Goal: Information Seeking & Learning: Learn about a topic

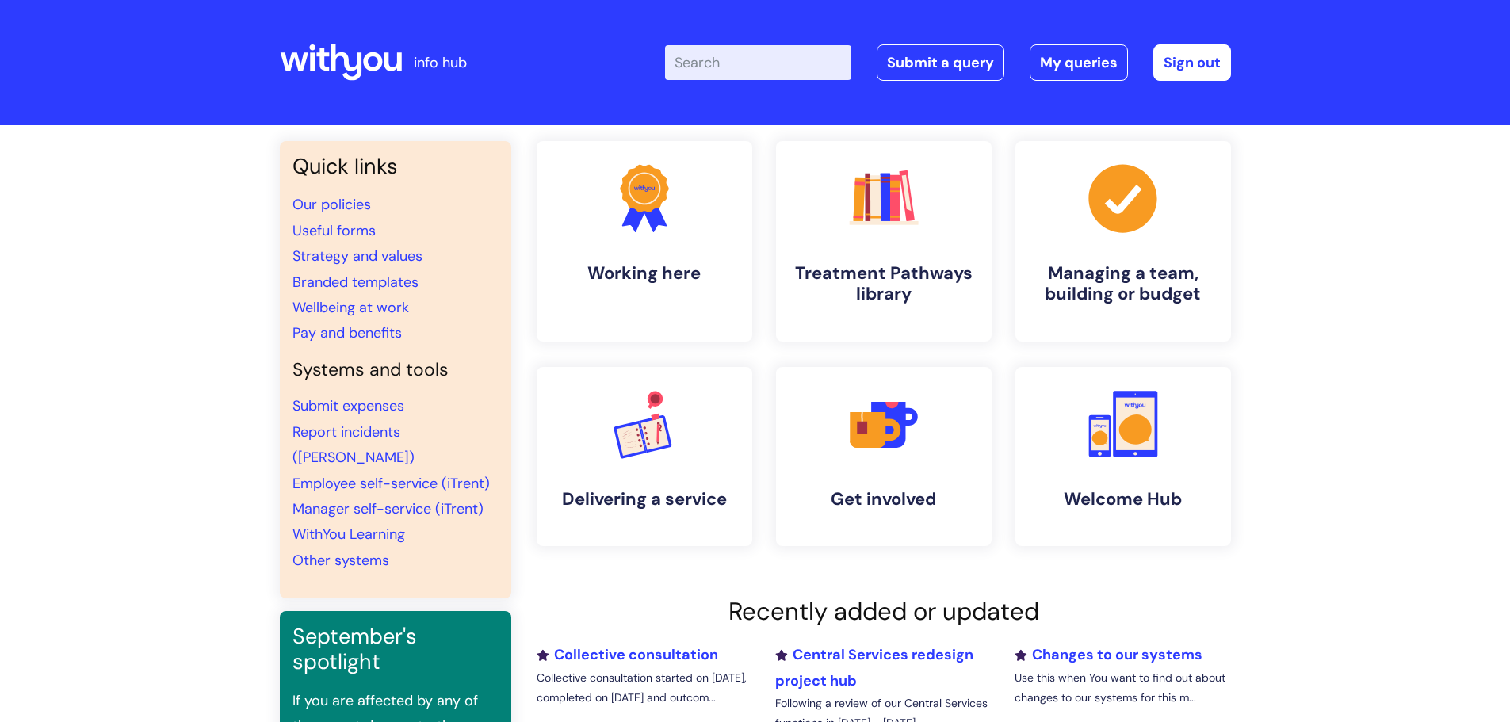
click at [702, 63] on input "Enter your search term here..." at bounding box center [758, 62] width 186 height 35
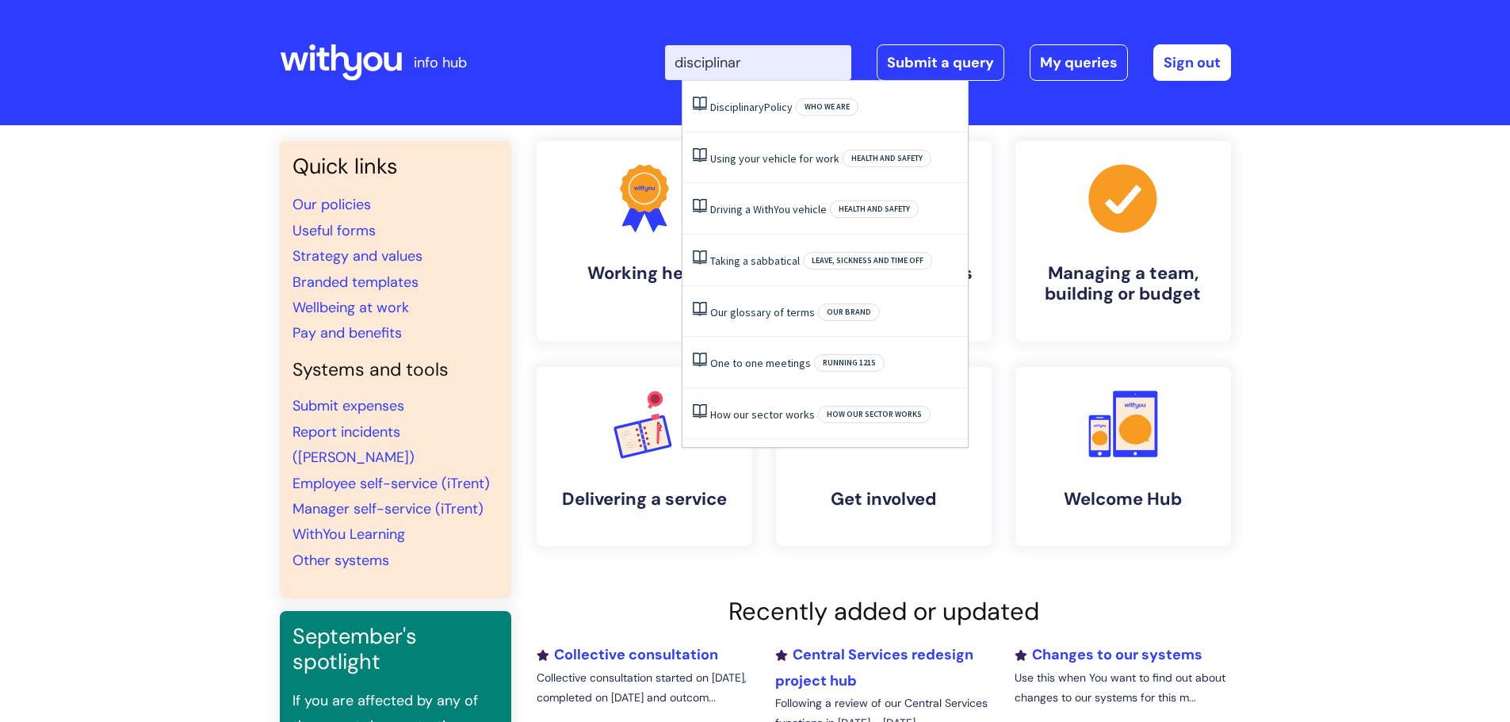
type input "disciplinary"
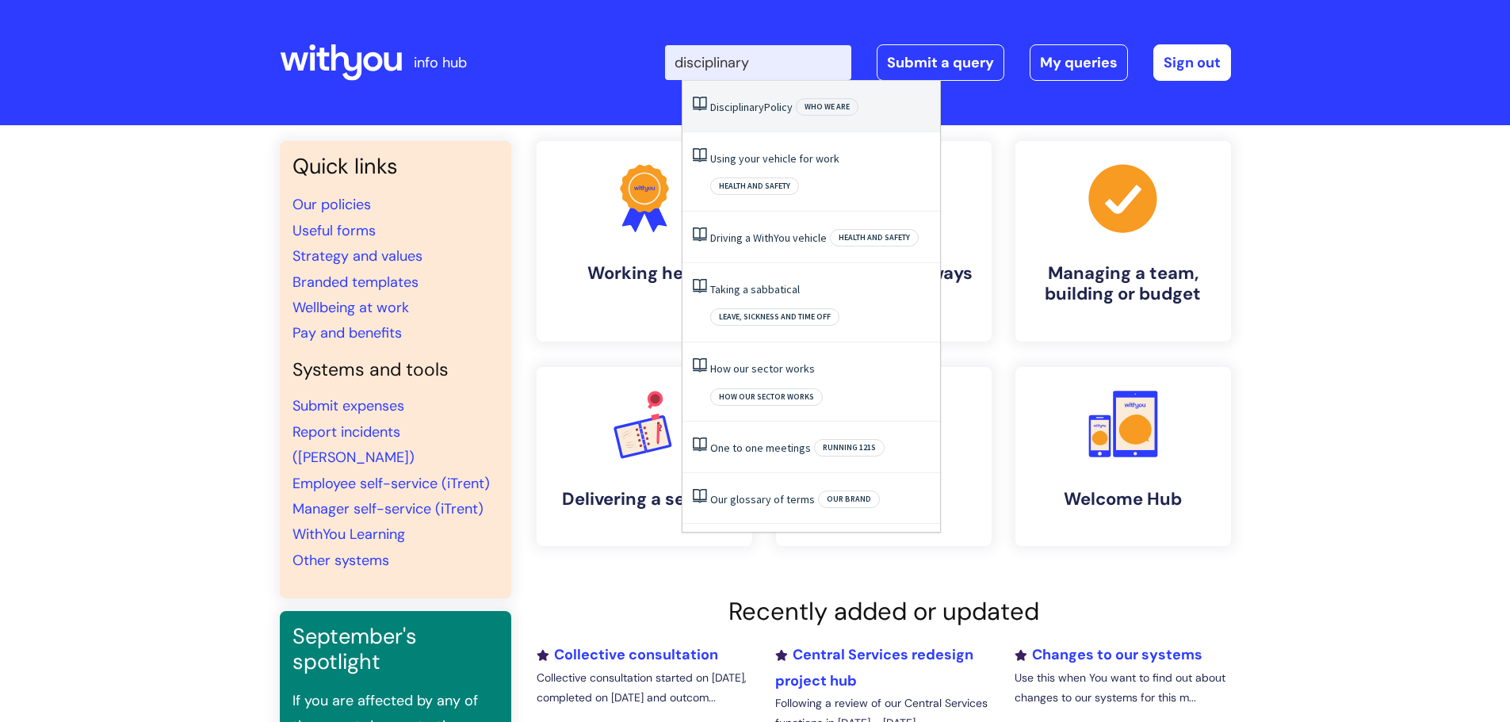
click at [733, 111] on span "Disciplinary" at bounding box center [737, 107] width 54 height 14
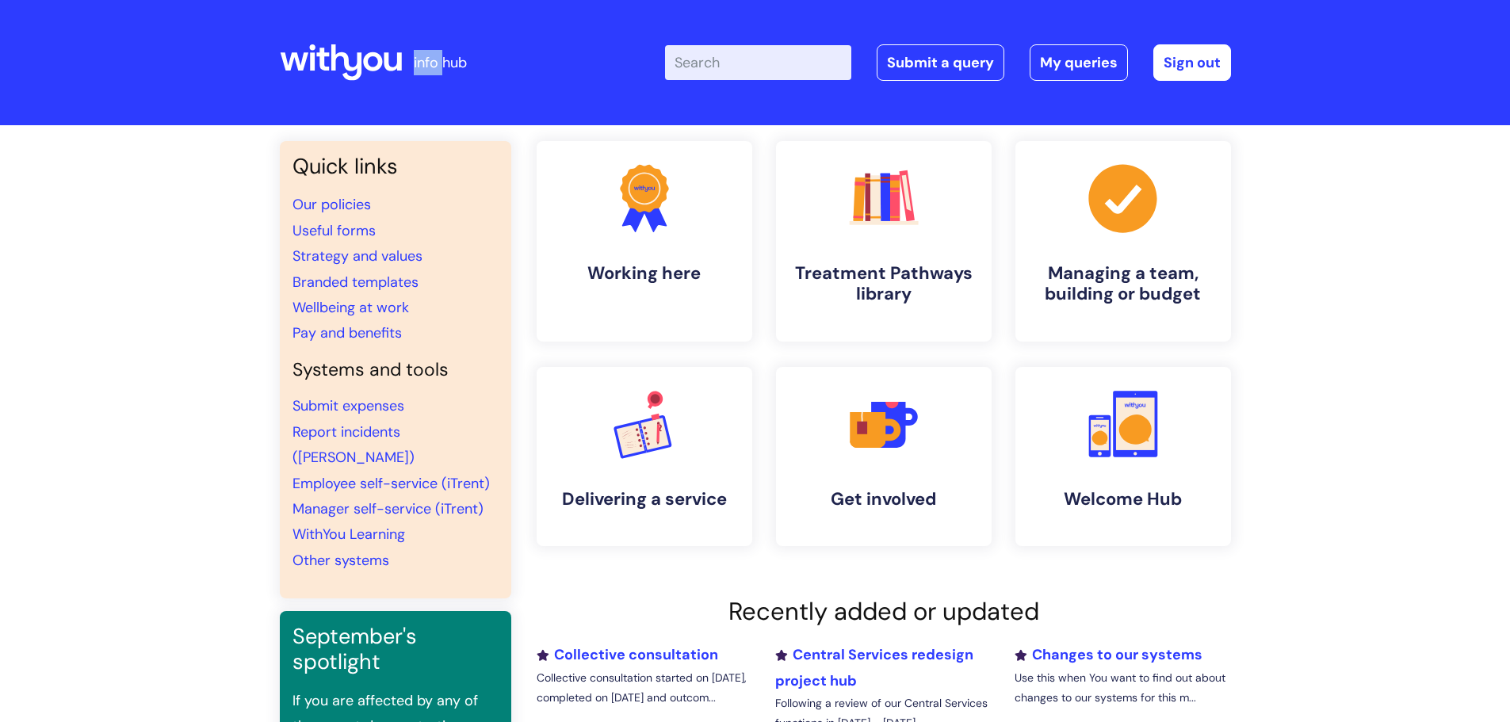
click at [733, 111] on header "info hub Enter your search term here... Search Submit a query My queries Welcom…" at bounding box center [755, 62] width 1510 height 125
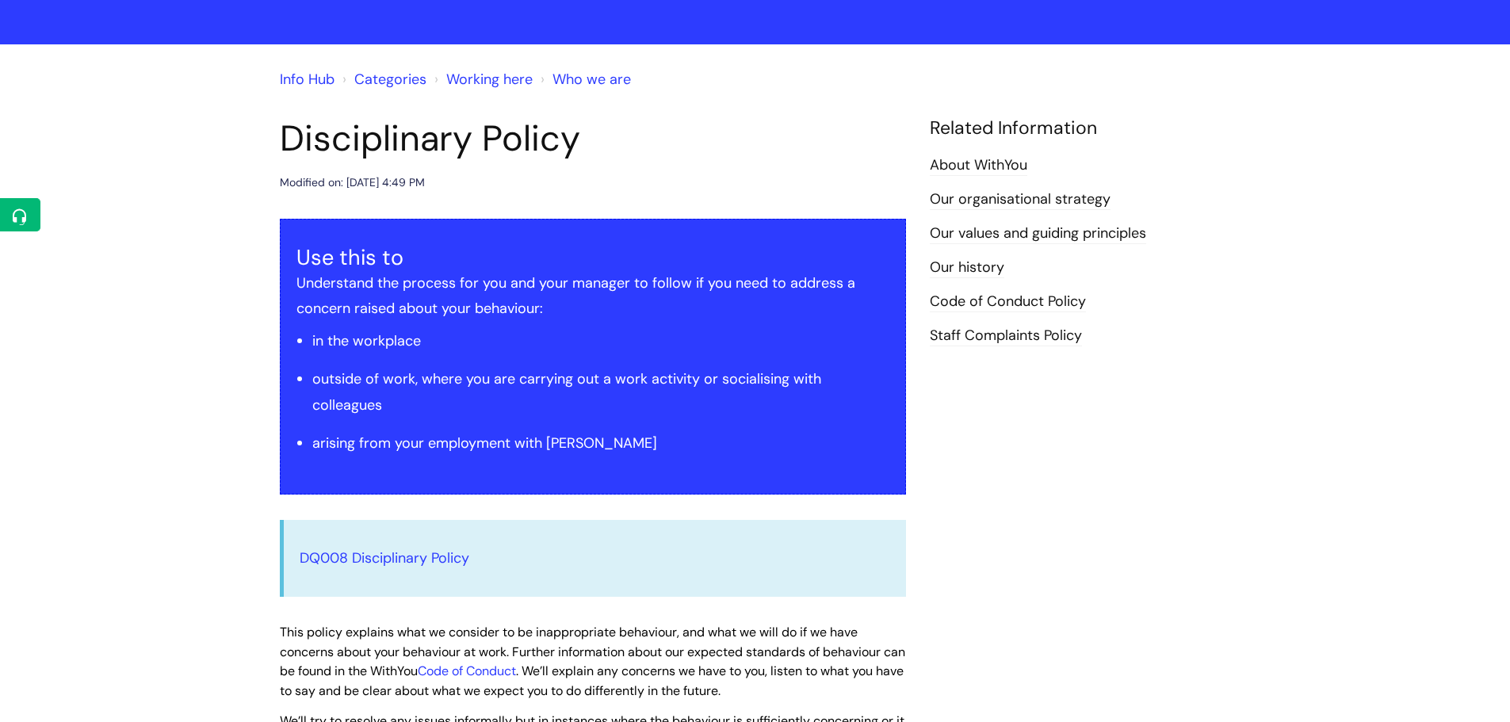
scroll to position [238, 0]
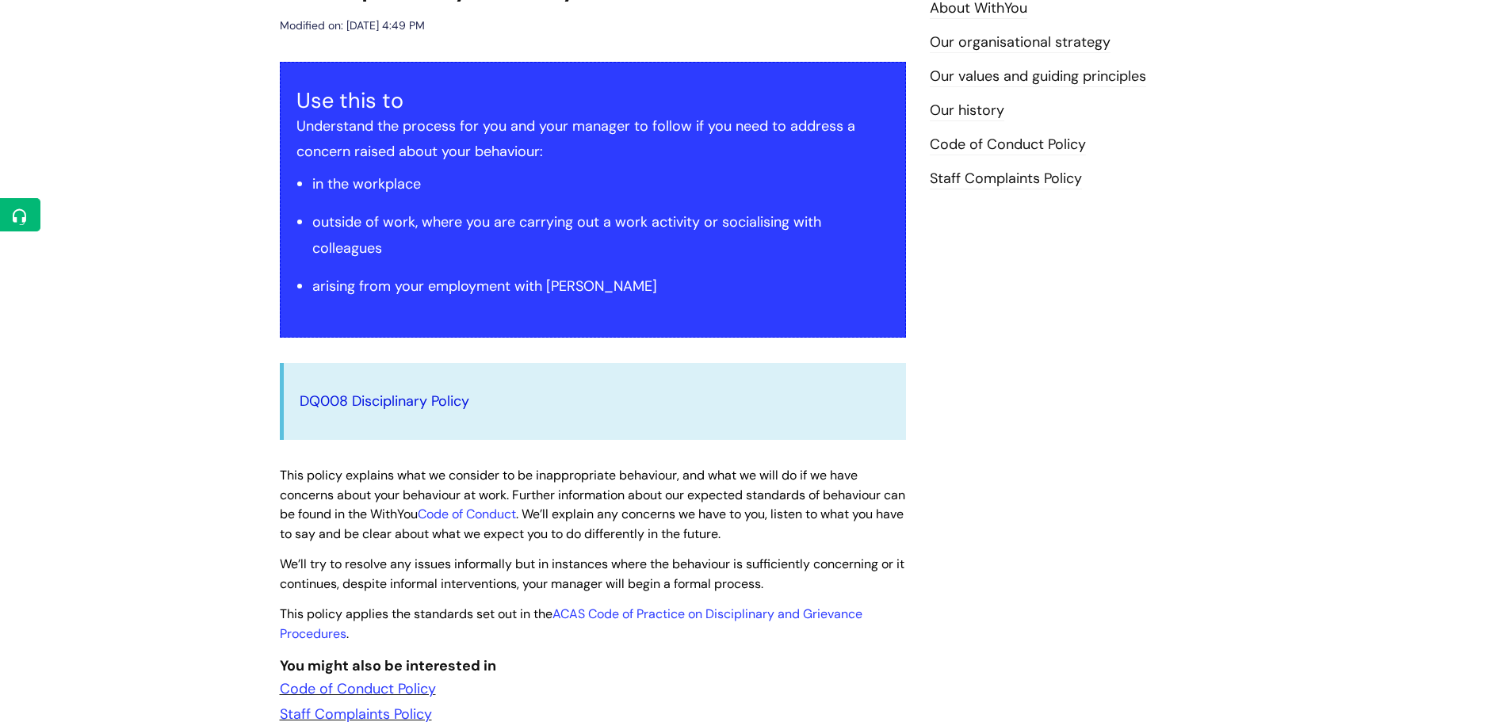
click at [431, 398] on link "DQ008 Disciplinary Policy" at bounding box center [385, 400] width 170 height 19
click at [426, 401] on link "DQ008 Disciplinary Policy" at bounding box center [385, 400] width 170 height 19
